Goal: Transaction & Acquisition: Book appointment/travel/reservation

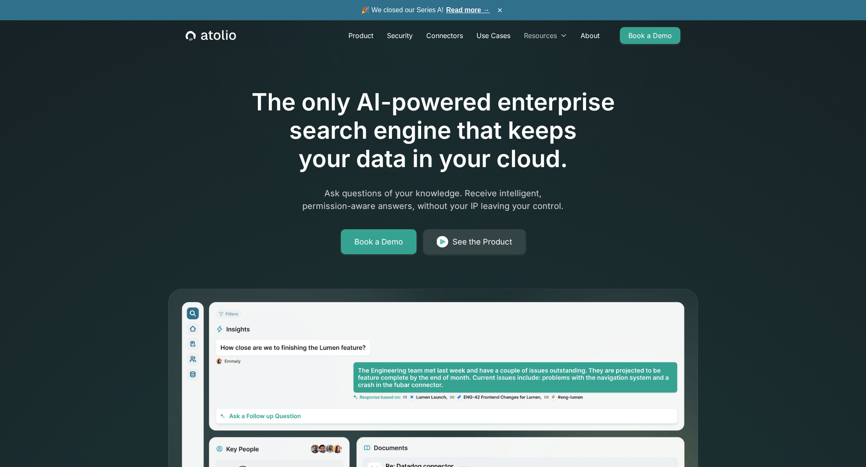
drag, startPoint x: 483, startPoint y: 36, endPoint x: 518, endPoint y: 40, distance: 34.5
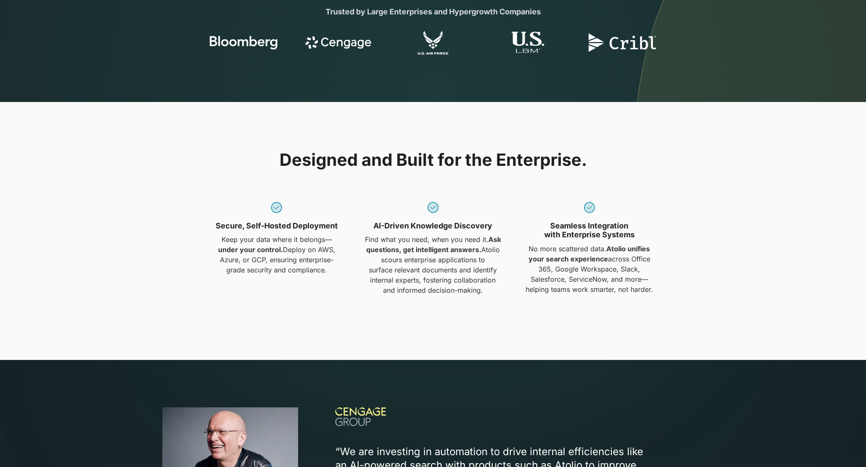
scroll to position [846, 0]
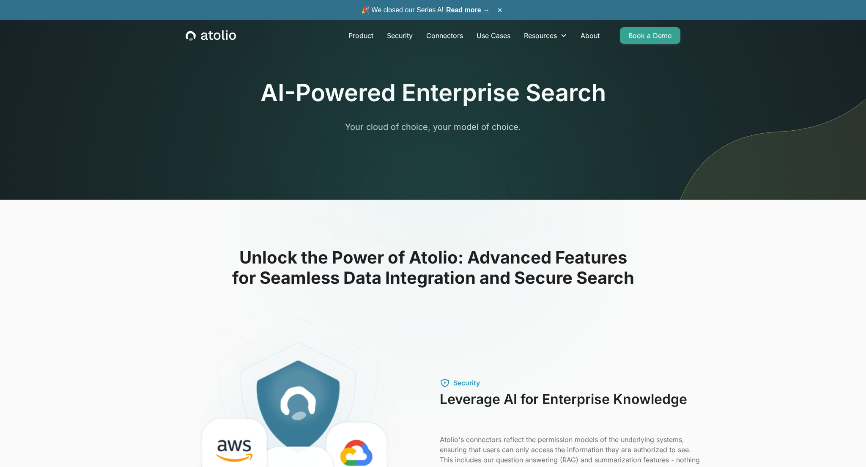
click at [412, 168] on div at bounding box center [433, 213] width 162 height 108
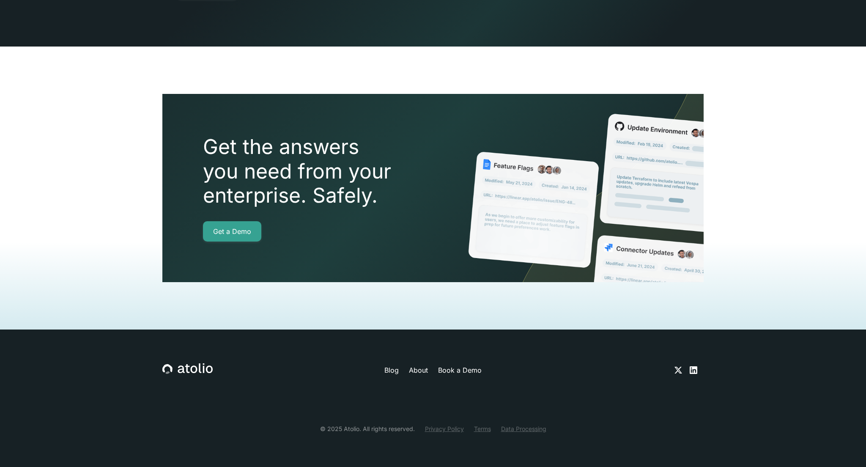
drag, startPoint x: 491, startPoint y: 271, endPoint x: 491, endPoint y: 266, distance: 5.1
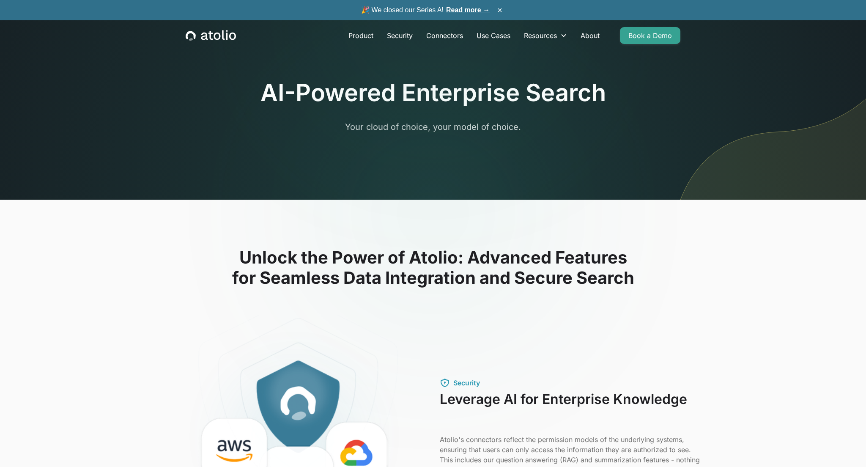
click at [496, 227] on div at bounding box center [433, 213] width 162 height 108
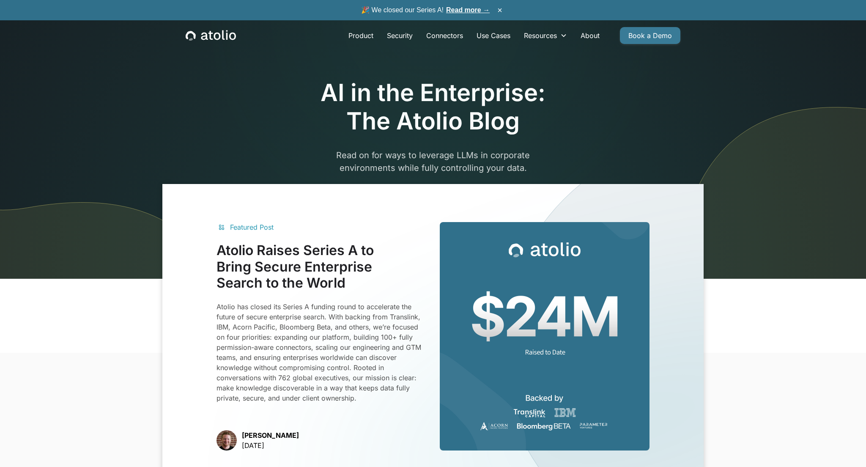
click at [652, 34] on link "Book a Demo" at bounding box center [650, 35] width 60 height 17
